Goal: Find specific page/section: Find specific page/section

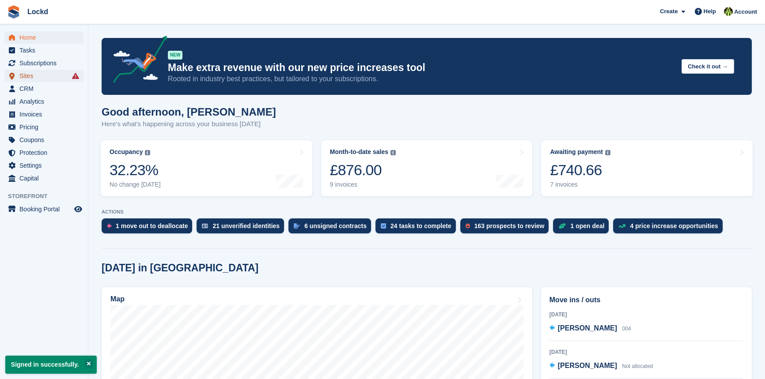
click at [35, 76] on span "Sites" at bounding box center [45, 76] width 53 height 12
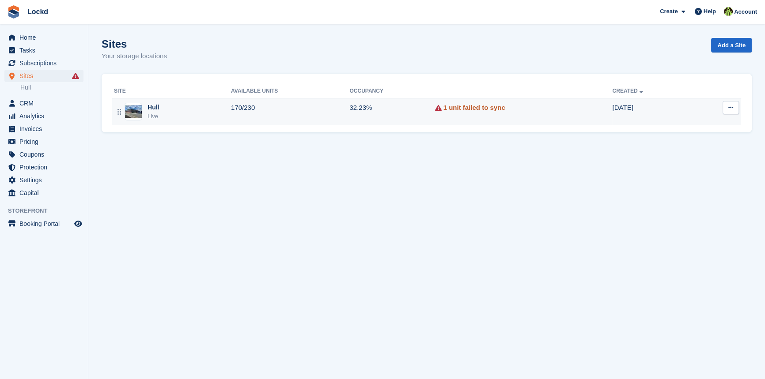
click at [461, 106] on link "1 unit failed to sync" at bounding box center [474, 108] width 62 height 10
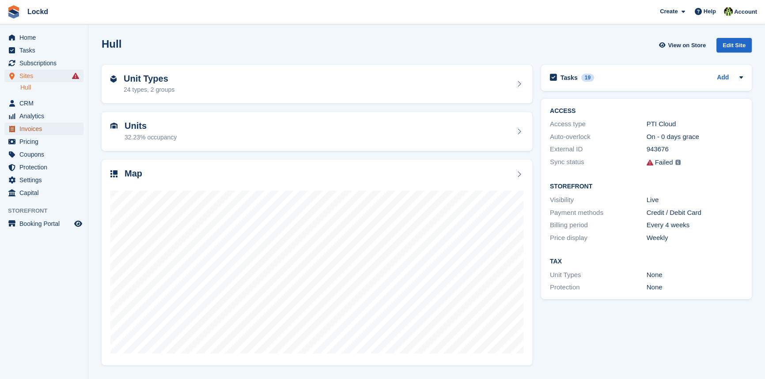
click at [27, 132] on span "Invoices" at bounding box center [45, 129] width 53 height 12
